Goal: Register for event/course

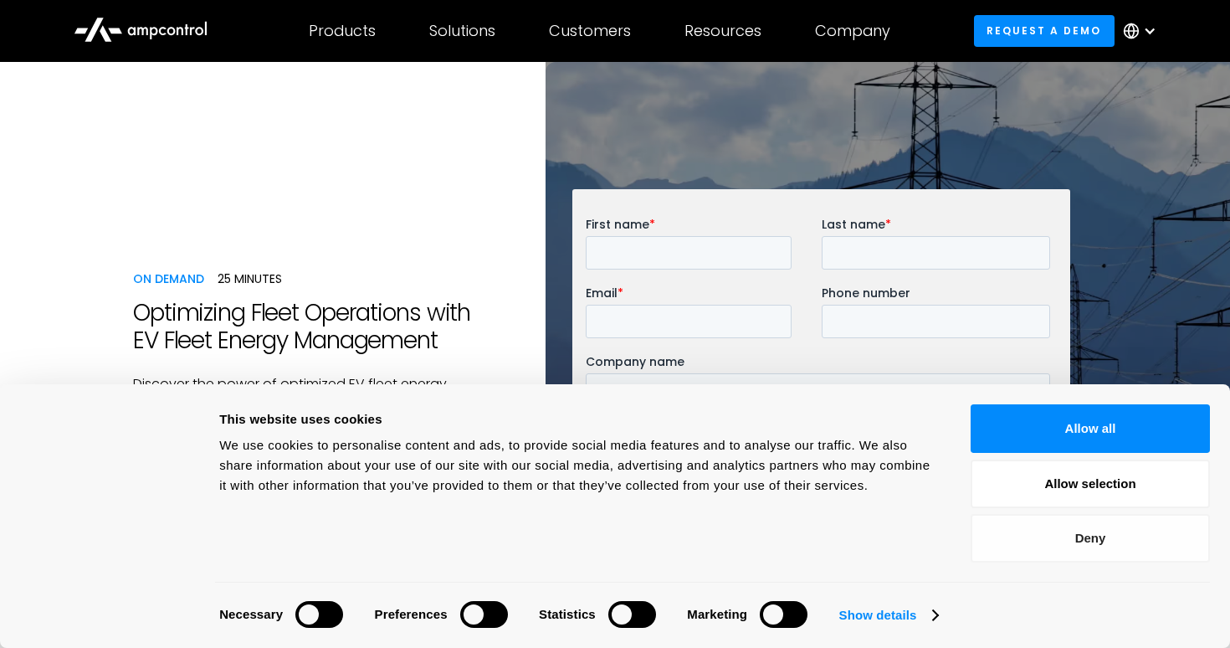
click at [1119, 536] on button "Deny" at bounding box center [1090, 538] width 239 height 49
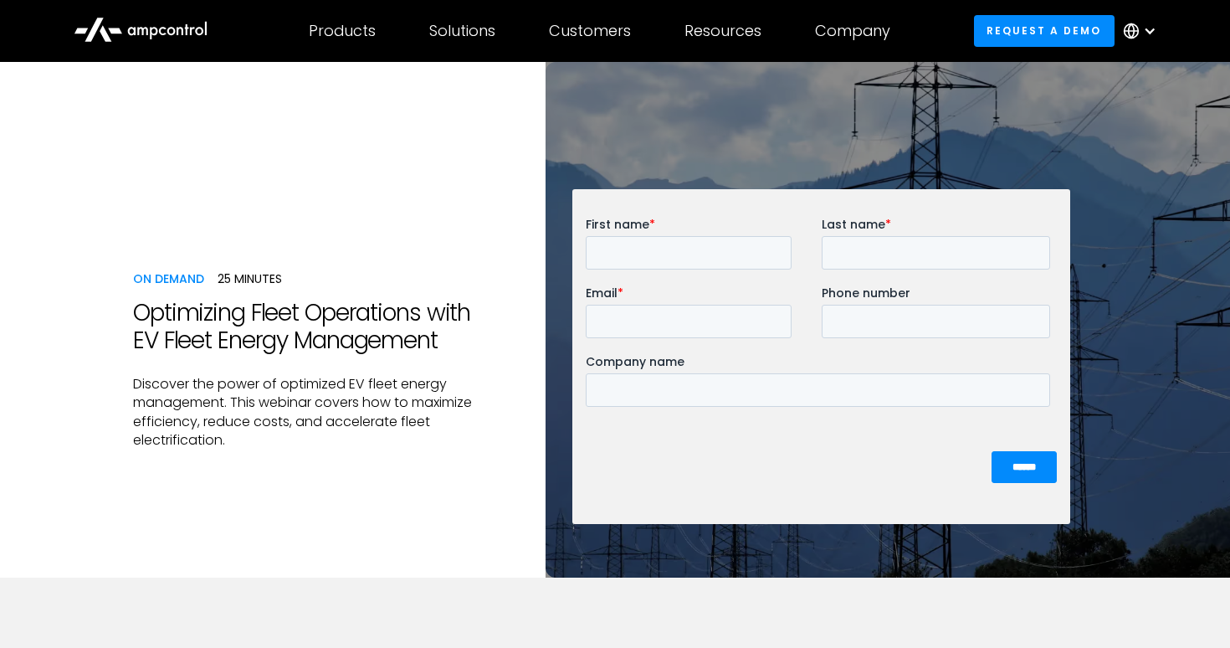
click at [462, 407] on p "Discover the power of optimized EV fleet energy management. This webinar covers…" at bounding box center [326, 412] width 386 height 75
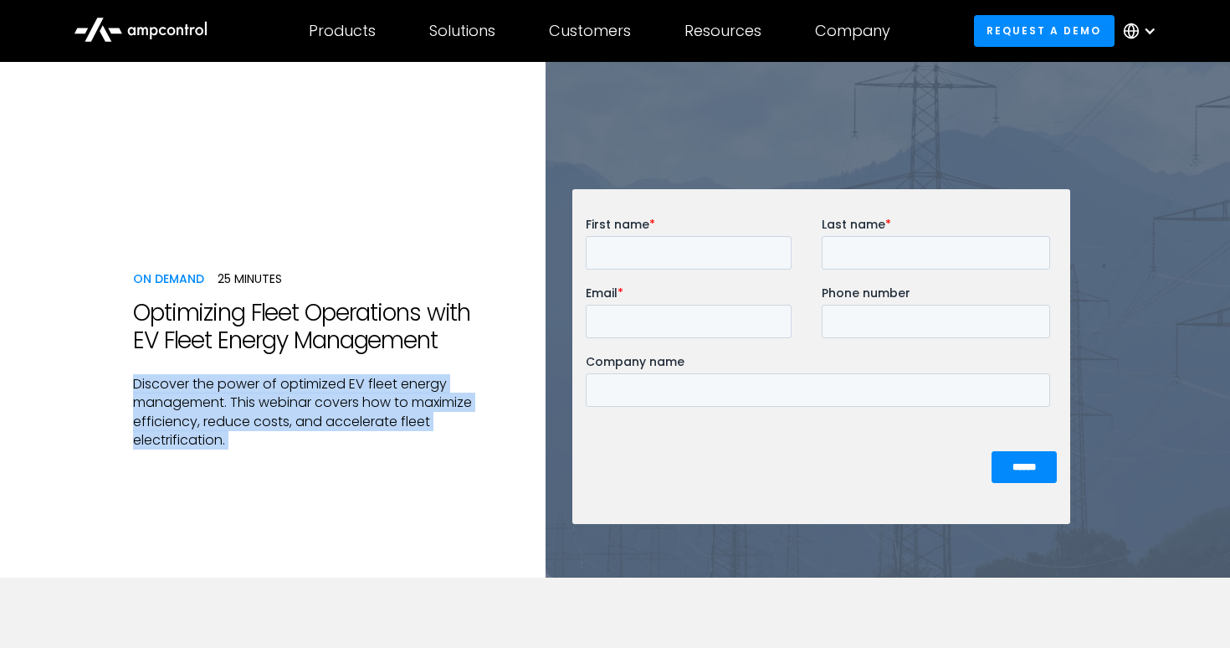
click at [462, 405] on p "Discover the power of optimized EV fleet energy management. This webinar covers…" at bounding box center [326, 412] width 386 height 75
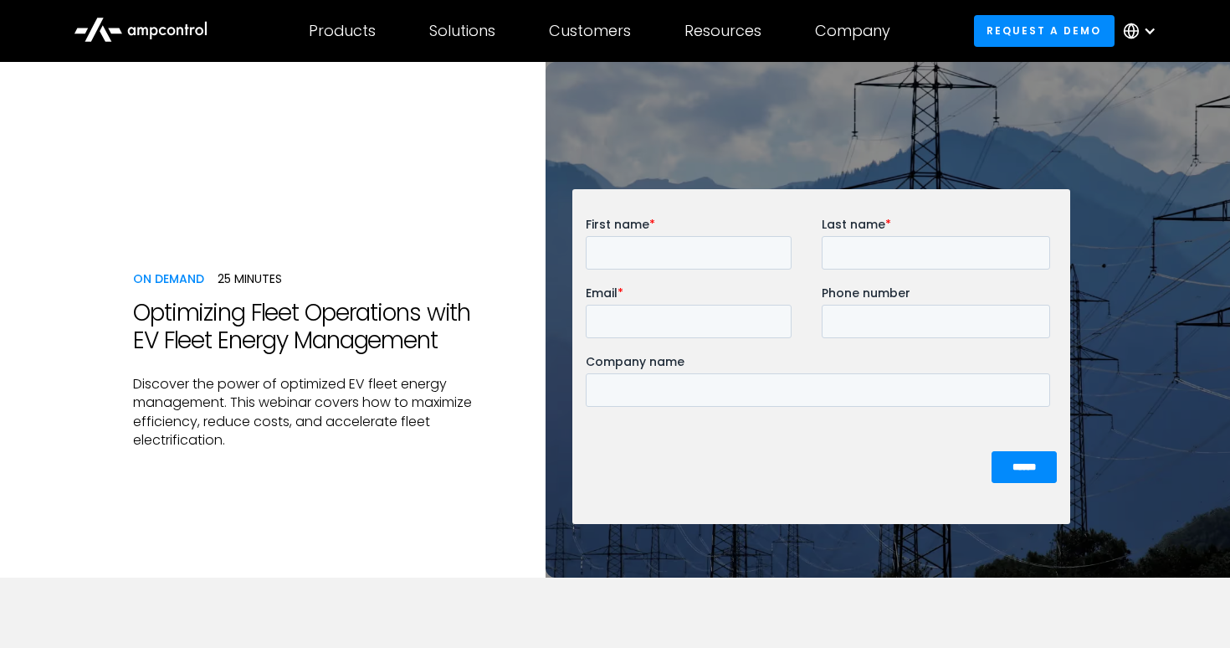
click at [351, 322] on h1 "Optimizing Fleet Operations with EV Fleet Energy Management" at bounding box center [326, 327] width 386 height 56
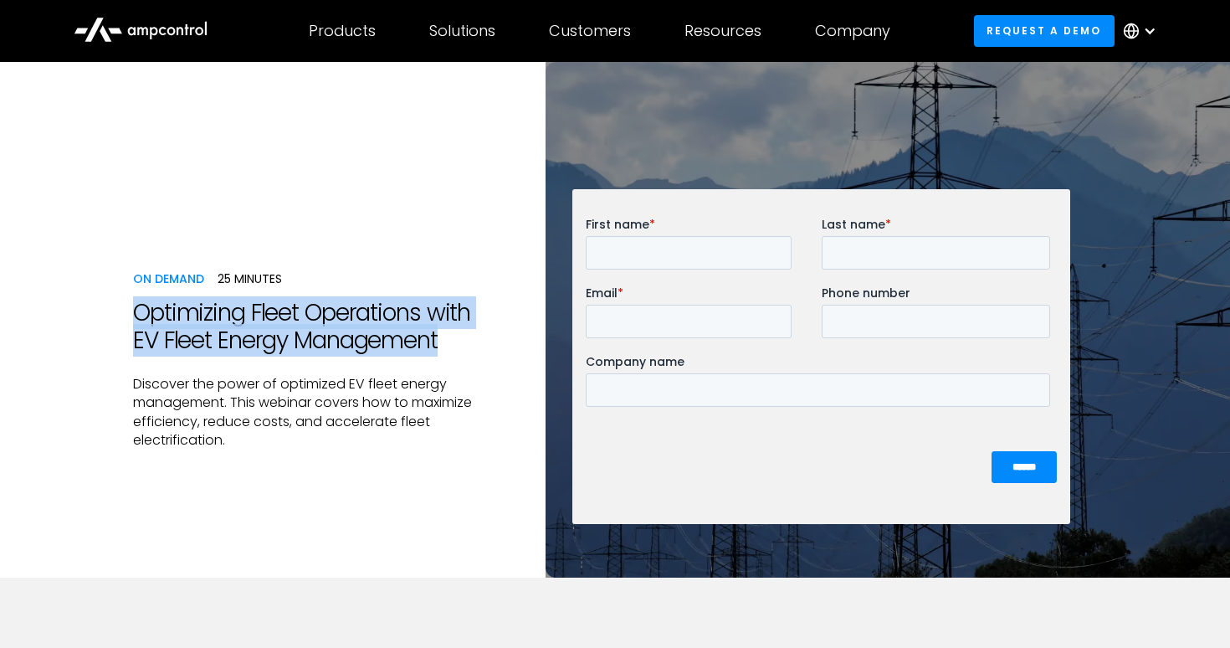
copy h1 "Optimizing Fleet Operations with EV Fleet Energy Management"
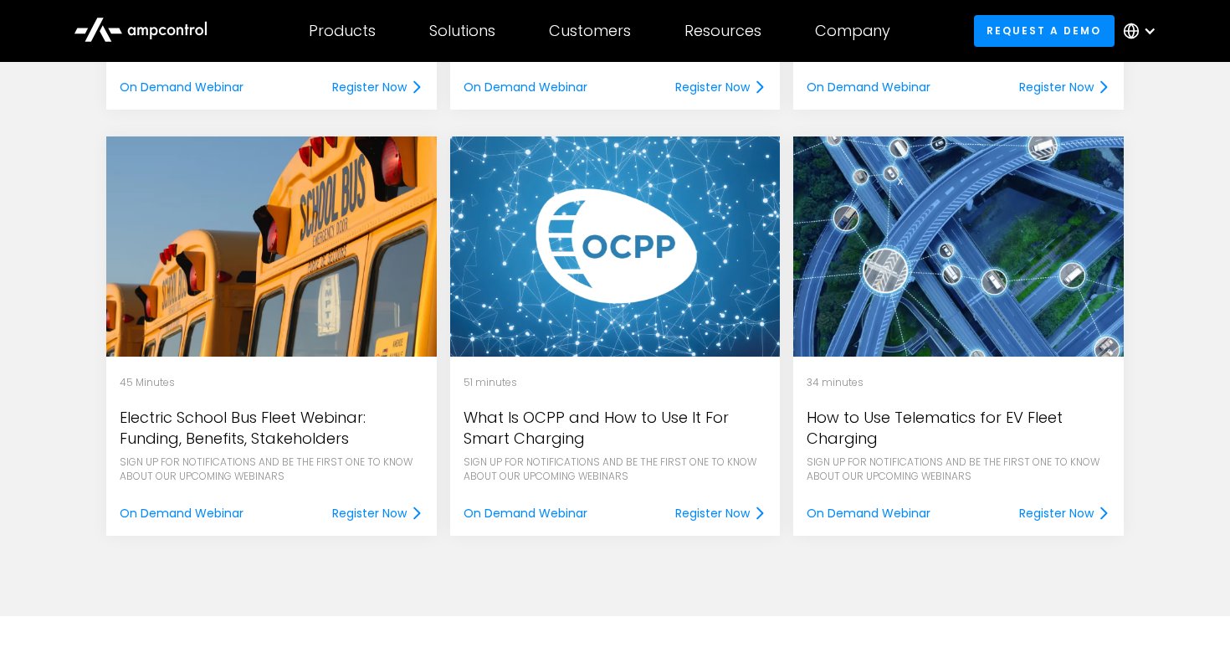
scroll to position [3922, 0]
